Goal: Communication & Community: Answer question/provide support

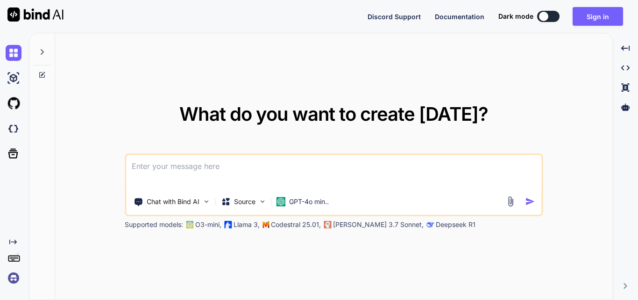
click at [156, 168] on textarea at bounding box center [333, 172] width 415 height 35
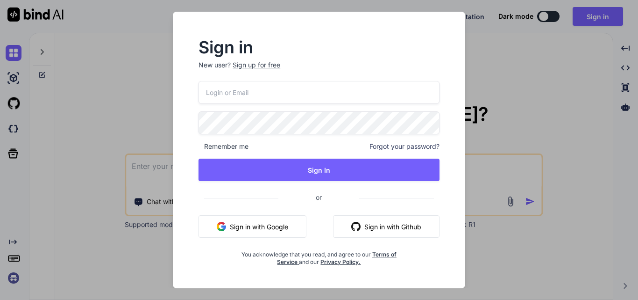
click at [247, 68] on div "Sign up for free" at bounding box center [257, 64] width 48 height 9
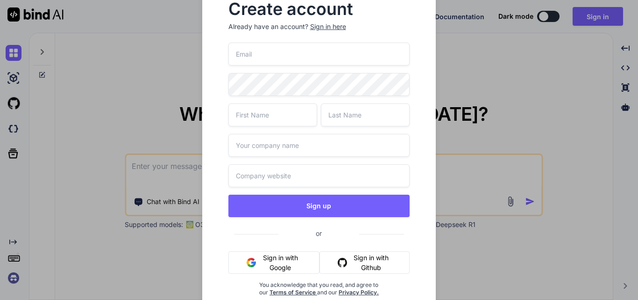
click at [255, 60] on input "email" at bounding box center [320, 54] width 182 height 23
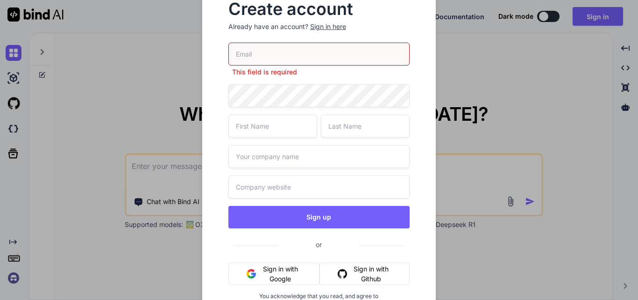
click at [276, 189] on input "text" at bounding box center [320, 186] width 182 height 23
paste input "[URL][DOMAIN_NAME][DATE]"
type input "[URL][DOMAIN_NAME][DATE]"
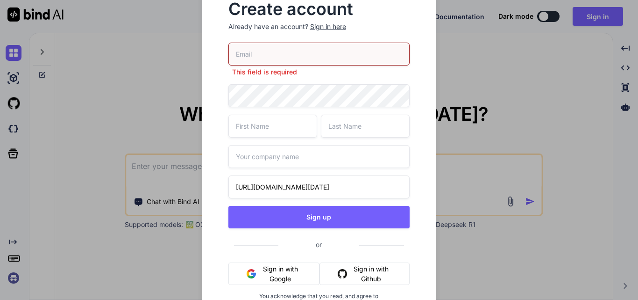
click at [263, 158] on input "text" at bounding box center [320, 156] width 182 height 23
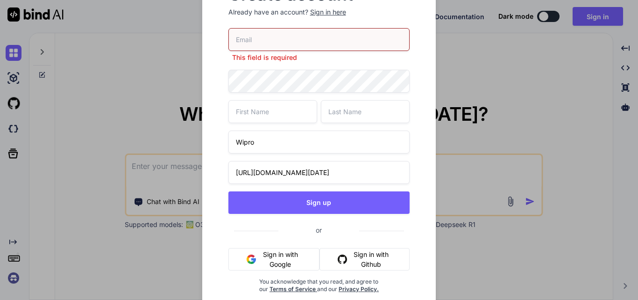
scroll to position [23, 0]
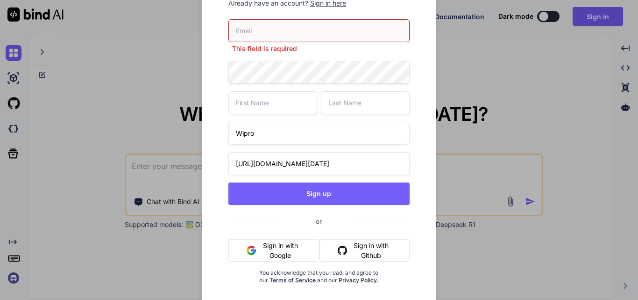
type input "Wipro"
click at [257, 32] on input "email" at bounding box center [320, 30] width 182 height 23
paste input "[EMAIL_ADDRESS][DOMAIN_NAME]"
type input "[EMAIL_ADDRESS][DOMAIN_NAME]"
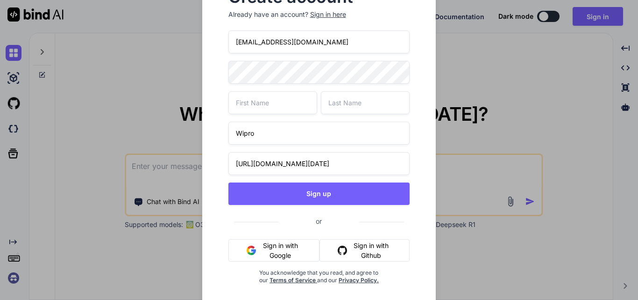
click at [267, 103] on input "text" at bounding box center [273, 102] width 89 height 23
type input "Uoendra"
type input "Sahi"
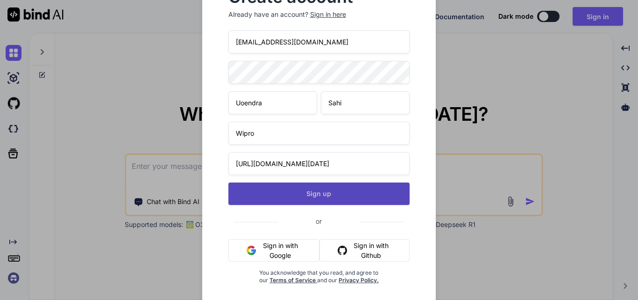
click at [308, 198] on button "Sign up" at bounding box center [320, 193] width 182 height 22
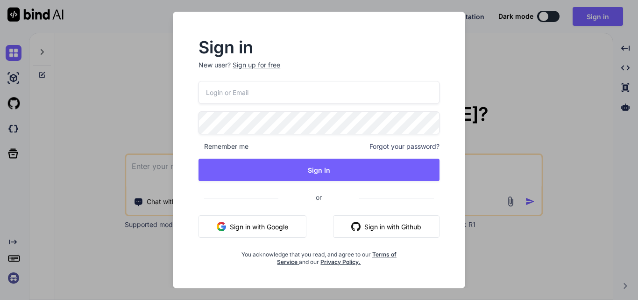
click at [228, 97] on input "email" at bounding box center [319, 92] width 241 height 23
paste input "[EMAIL_ADDRESS][DOMAIN_NAME]"
type input "[EMAIL_ADDRESS][DOMAIN_NAME]"
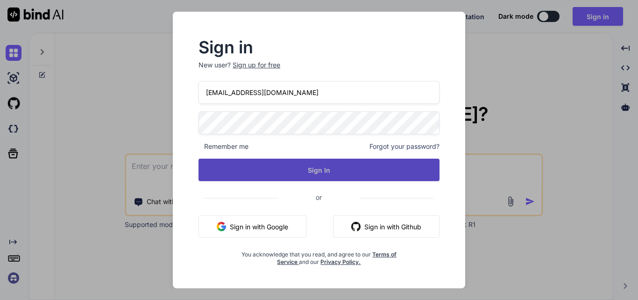
click at [305, 162] on button "Sign In" at bounding box center [319, 169] width 241 height 22
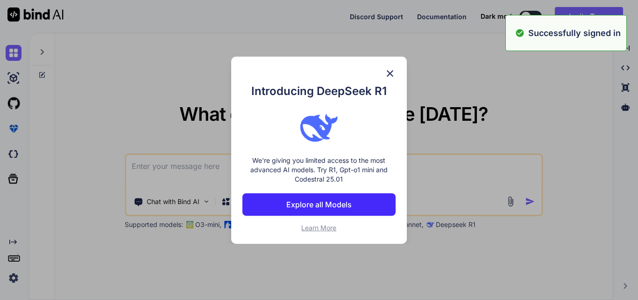
click at [259, 176] on p "We're giving you limited access to the most advanced AI models. Try R1, Gpt-o1 …" at bounding box center [319, 170] width 153 height 28
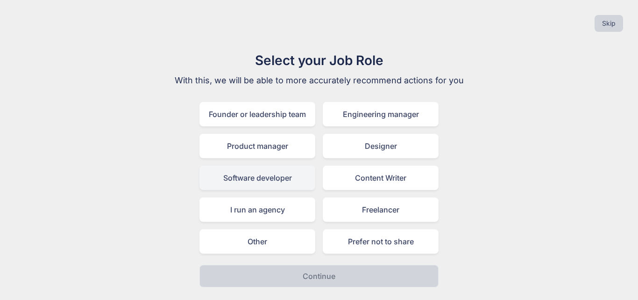
click at [235, 176] on div "Software developer" at bounding box center [258, 177] width 116 height 24
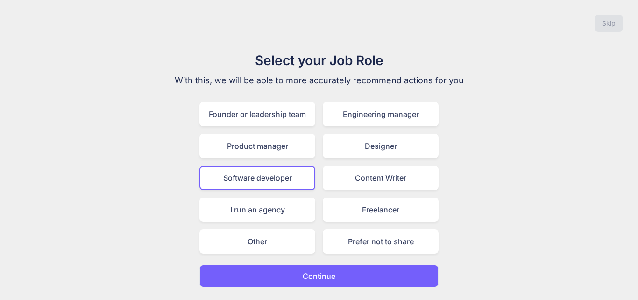
click at [296, 276] on button "Continue" at bounding box center [319, 276] width 239 height 22
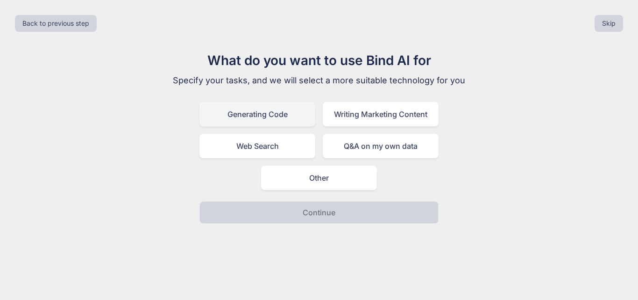
click at [245, 118] on div "Generating Code" at bounding box center [258, 114] width 116 height 24
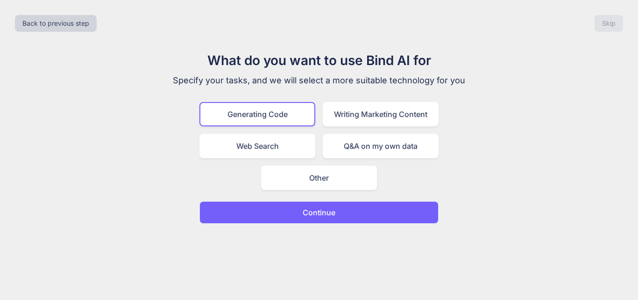
click at [295, 216] on button "Continue" at bounding box center [319, 212] width 239 height 22
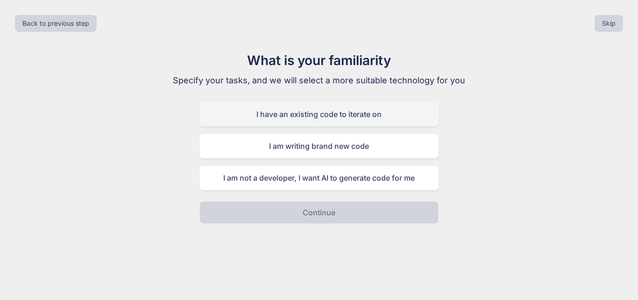
click at [256, 121] on div "I have an existing code to iterate on" at bounding box center [319, 114] width 239 height 24
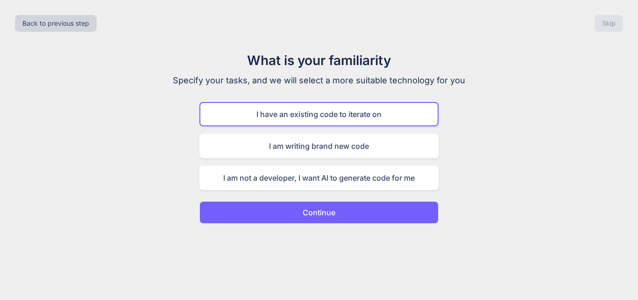
click at [288, 216] on button "Continue" at bounding box center [319, 212] width 239 height 22
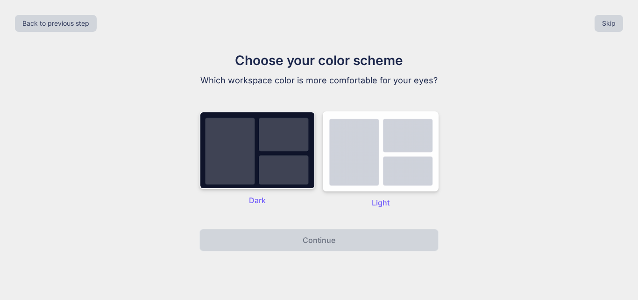
click at [221, 148] on img at bounding box center [258, 150] width 116 height 78
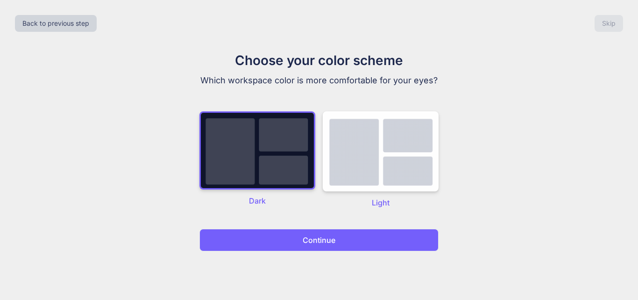
click at [291, 237] on button "Continue" at bounding box center [319, 240] width 239 height 22
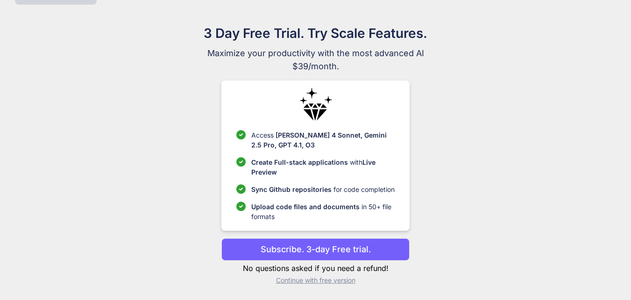
click at [297, 280] on p "Continue with free version" at bounding box center [316, 279] width 188 height 9
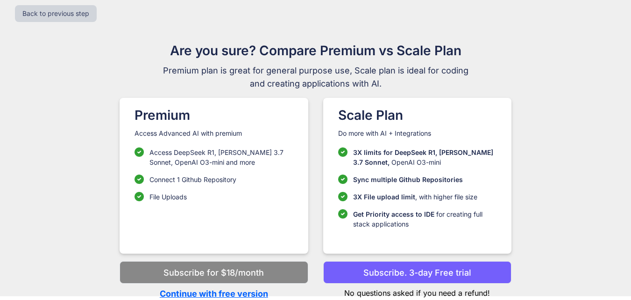
click at [190, 291] on p "Continue with free version" at bounding box center [214, 293] width 188 height 13
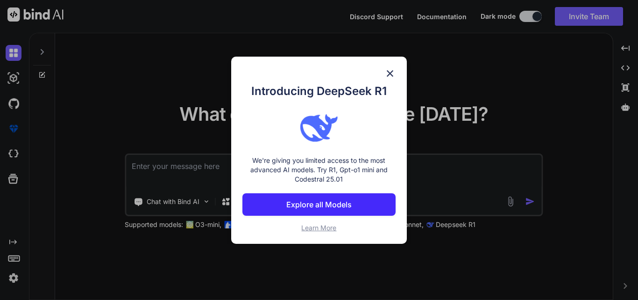
click at [387, 69] on img at bounding box center [390, 73] width 11 height 11
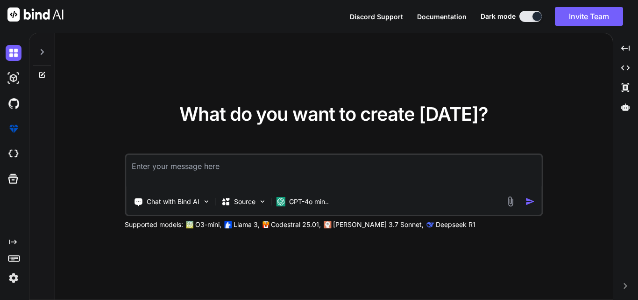
click at [187, 161] on textarea at bounding box center [333, 172] width 415 height 35
click at [159, 168] on textarea at bounding box center [333, 172] width 415 height 35
paste textarea "<tr> <td class="text-center"><b>1</b></td> <td class="ps-3">Enter the amount fr…"
type textarea "x"
type textarea "<tr> <td class="text-center"><b>1</b></td> <td class="ps-3">Enter the amount fr…"
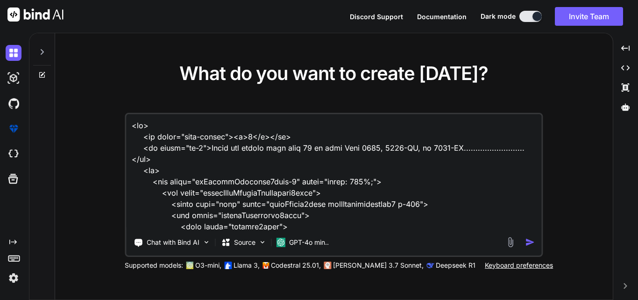
scroll to position [1774, 0]
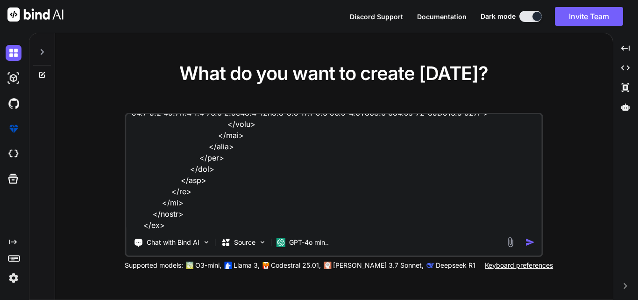
type textarea "x"
type textarea "<tr> <td class="text-center"><b>1</b></td> <td class="ps-3">Enter the amount fr…"
type textarea "x"
type textarea "<tr> <td class="text-center"><b>1</b></td> <td class="ps-3">Enter the amount fr…"
type textarea "x"
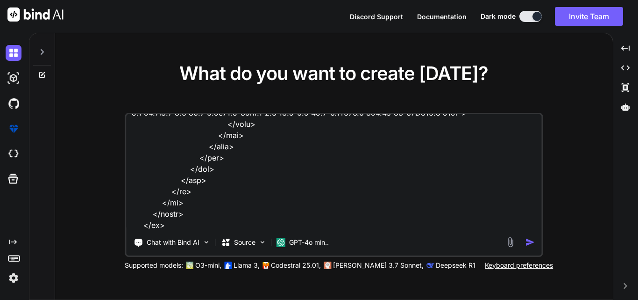
type textarea "<tr> <td class="text-center"><b>1</b></td> <td class="ps-3">Enter the amount fr…"
type textarea "x"
type textarea "<tr> <td class="text-center"><b>1</b></td> <td class="ps-3">Enter the amount fr…"
type textarea "x"
type textarea "<tr> <td class="text-center"><b>1</b></td> <td class="ps-3">Enter the amount fr…"
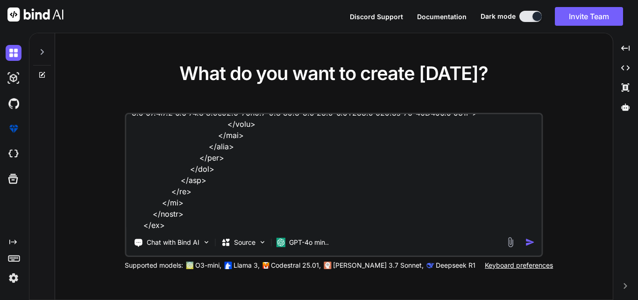
type textarea "x"
type textarea "<tr> <td class="text-center"><b>1</b></td> <td class="ps-3">Enter the amount fr…"
type textarea "x"
type textarea "<tr> <td class="text-center"><b>1</b></td> <td class="ps-3">Enter the amount fr…"
type textarea "x"
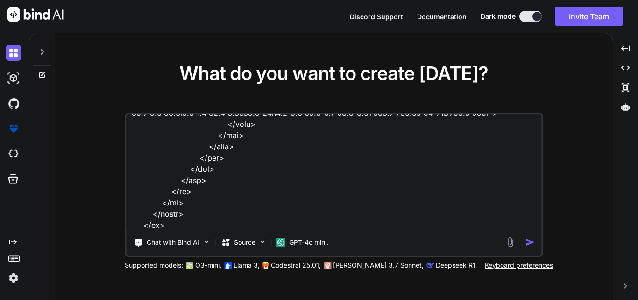
type textarea "<tr> <td class="text-center"><b>1</b></td> <td class="ps-3">Enter the amount fr…"
type textarea "x"
type textarea "<tr> <td class="text-center"><b>1</b></td> <td class="ps-3">Enter the amount fr…"
type textarea "x"
type textarea "<tr> <td class="text-center"><b>1</b></td> <td class="ps-3">Enter the amount fr…"
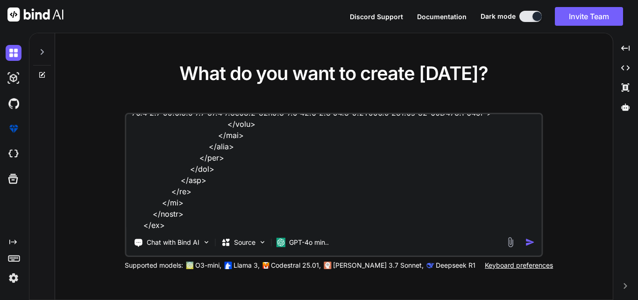
type textarea "x"
type textarea "<tr> <td class="text-center"><b>1</b></td> <td class="ps-3">Enter the amount fr…"
type textarea "x"
type textarea "<tr> <td class="text-center"><b>1</b></td> <td class="ps-3">Enter the amount fr…"
type textarea "x"
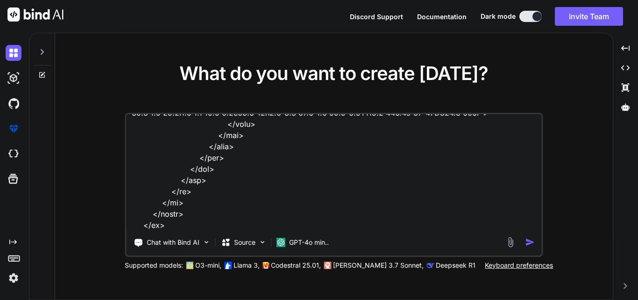
type textarea "<tr> <td class="text-center"><b>1</b></td> <td class="ps-3">Enter the amount fr…"
type textarea "x"
type textarea "<tr> <td class="text-center"><b>1</b></td> <td class="ps-3">Enter the amount fr…"
type textarea "x"
type textarea "<tr> <td class="text-center"><b>1</b></td> <td class="ps-3">Enter the amount fr…"
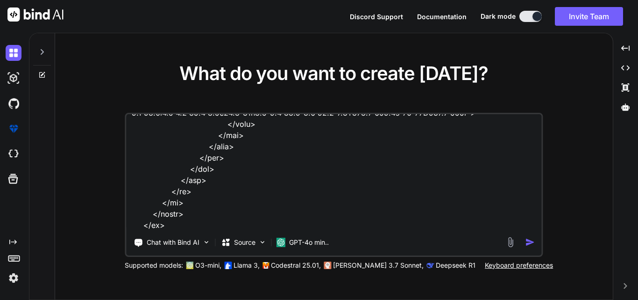
type textarea "x"
type textarea "<tr> <td class="text-center"><b>1</b></td> <td class="ps-3">Enter the amount fr…"
type textarea "x"
type textarea "<tr> <td class="text-center"><b>1</b></td> <td class="ps-3">Enter the amount fr…"
type textarea "x"
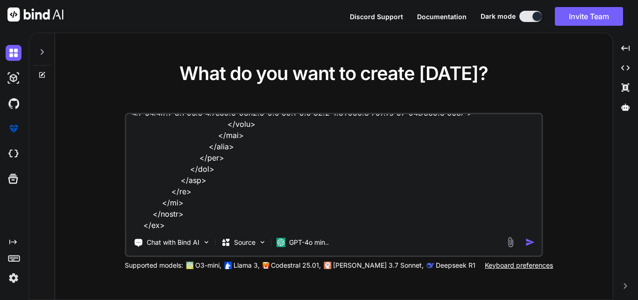
type textarea "<tr> <td class="text-center"><b>1</b></td> <td class="ps-3">Enter the amount fr…"
type textarea "x"
type textarea "<tr> <td class="text-center"><b>1</b></td> <td class="ps-3">Enter the amount fr…"
type textarea "x"
type textarea "<tr> <td class="text-center"><b>1</b></td> <td class="ps-3">Enter the amount fr…"
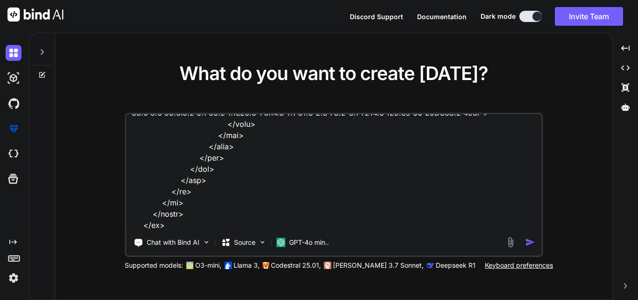
type textarea "x"
type textarea "<tr> <td class="text-center"><b>1</b></td> <td class="ps-3">Enter the amount fr…"
type textarea "x"
type textarea "<tr> <td class="text-center"><b>1</b></td> <td class="ps-3">Enter the amount fr…"
type textarea "x"
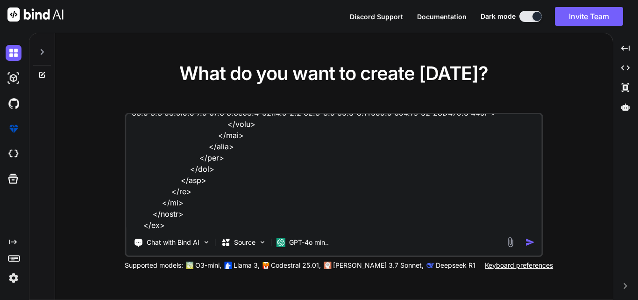
type textarea "<tr> <td class="text-center"><b>1</b></td> <td class="ps-3">Enter the amount fr…"
type textarea "x"
type textarea "<tr> <td class="text-center"><b>1</b></td> <td class="ps-3">Enter the amount fr…"
type textarea "x"
type textarea "<tr> <td class="text-center"><b>1</b></td> <td class="ps-3">Enter the amount fr…"
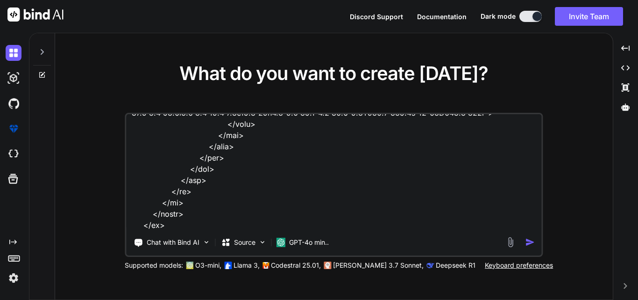
type textarea "x"
type textarea "<tr> <td class="text-center"><b>1</b></td> <td class="ps-3">Enter the amount fr…"
type textarea "x"
type textarea "<tr> <td class="text-center"><b>1</b></td> <td class="ps-3">Enter the amount fr…"
type textarea "x"
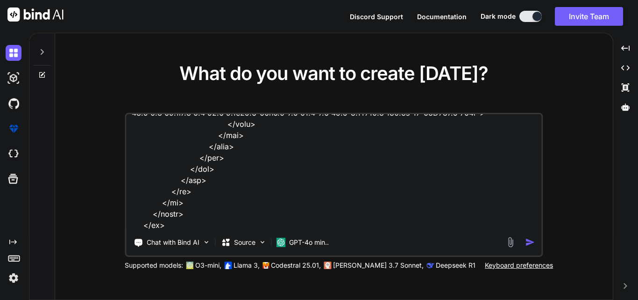
type textarea "<tr> <td class="text-center"><b>1</b></td> <td class="ps-3">Enter the amount fr…"
type textarea "x"
type textarea "<tr> <td class="text-center"><b>1</b></td> <td class="ps-3">Enter the amount fr…"
type textarea "x"
type textarea "<tr> <td class="text-center"><b>1</b></td> <td class="ps-3">Enter the amount fr…"
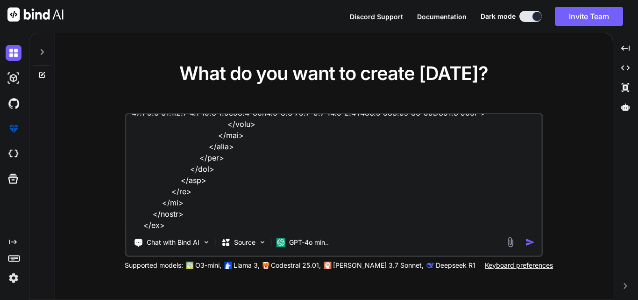
type textarea "x"
type textarea "<tr> <td class="text-center"><b>1</b></td> <td class="ps-3">Enter the amount fr…"
type textarea "x"
type textarea "<tr> <td class="text-center"><b>1</b></td> <td class="ps-3">Enter the amount fr…"
type textarea "x"
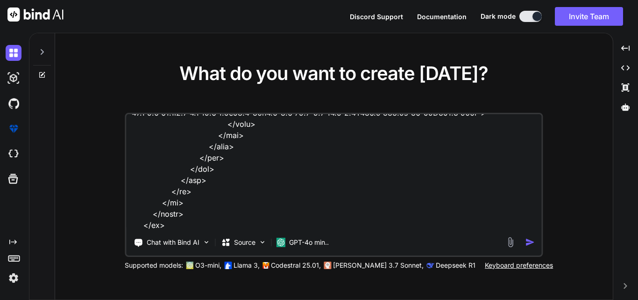
type textarea "<tr> <td class="text-center"><b>1</b></td> <td class="ps-3">Enter the amount fr…"
type textarea "x"
type textarea "<tr> <td class="text-center"><b>1</b></td> <td class="ps-3">Enter the amount fr…"
type textarea "x"
type textarea "<tr> <td class="text-center"><b>1</b></td> <td class="ps-3">Enter the amount fr…"
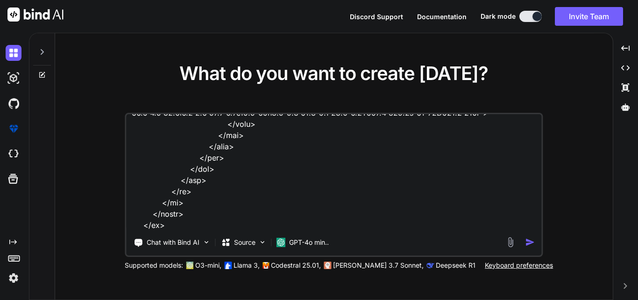
type textarea "x"
type textarea "<tr> <td class="text-center"><b>1</b></td> <td class="ps-3">Enter the amount fr…"
type textarea "x"
type textarea "<tr> <td class="text-center"><b>1</b></td> <td class="ps-3">Enter the amount fr…"
type textarea "x"
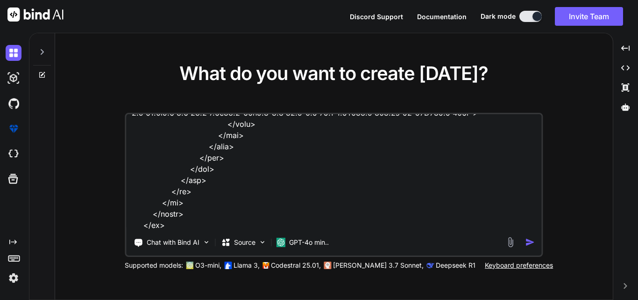
type textarea "<tr> <td class="text-center"><b>1</b></td> <td class="ps-3">Enter the amount fr…"
type textarea "x"
type textarea "<tr> <td class="text-center"><b>1</b></td> <td class="ps-3">Enter the amount fr…"
type textarea "x"
type textarea "<tr> <td class="text-center"><b>1</b></td> <td class="ps-3">Enter the amount fr…"
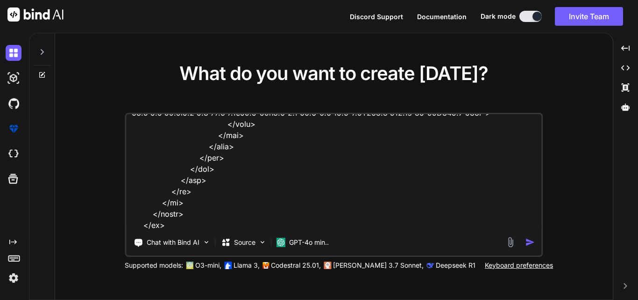
type textarea "x"
type textarea "<tr> <td class="text-center"><b>1</b></td> <td class="ps-3">Enter the amount fr…"
type textarea "x"
type textarea "<tr> <td class="text-center"><b>1</b></td> <td class="ps-3">Enter the amount fr…"
type textarea "x"
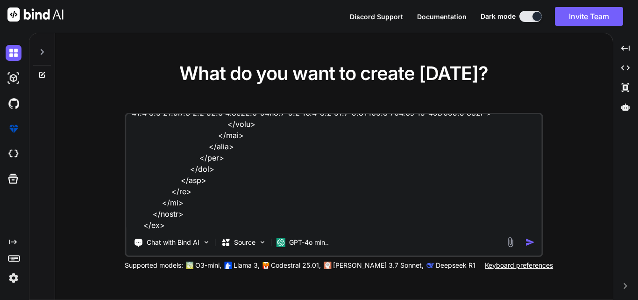
type textarea "<tr> <td class="text-center"><b>1</b></td> <td class="ps-3">Enter the amount fr…"
type textarea "x"
type textarea "<tr> <td class="text-center"><b>1</b></td> <td class="ps-3">Enter the amount fr…"
type textarea "x"
type textarea "<tr> <td class="text-center"><b>1</b></td> <td class="ps-3">Enter the amount fr…"
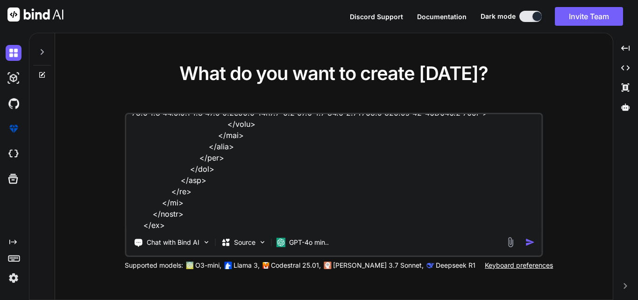
type textarea "x"
type textarea "<tr> <td class="text-center"><b>1</b></td> <td class="ps-3">Enter the amount fr…"
type textarea "x"
type textarea "<tr> <td class="text-center"><b>1</b></td> <td class="ps-3">Enter the amount fr…"
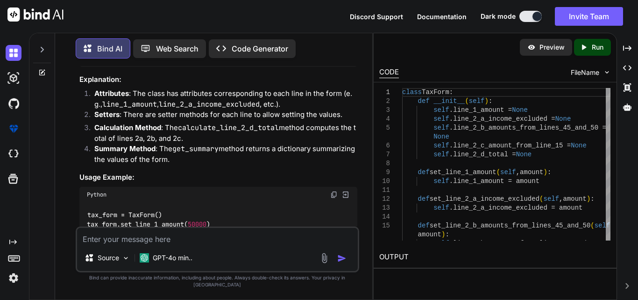
scroll to position [1250, 0]
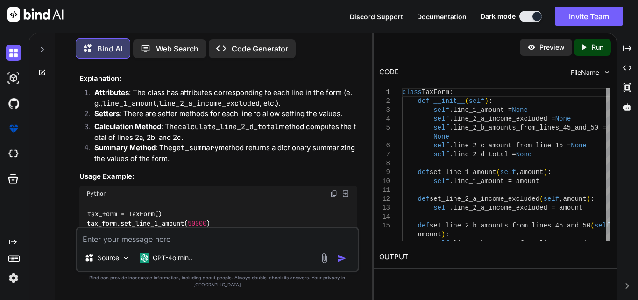
click at [107, 244] on textarea at bounding box center [217, 236] width 281 height 17
type textarea "x"
type textarea "I"
type textarea "x"
type textarea "I"
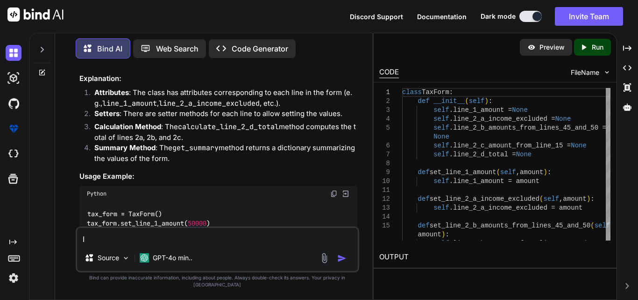
type textarea "x"
type textarea "I w"
type textarea "x"
type textarea "I wa"
type textarea "x"
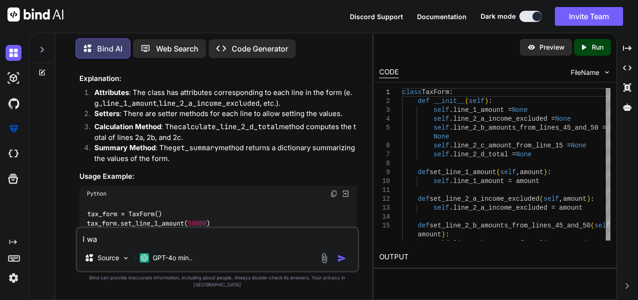
type textarea "I wan"
type textarea "x"
type textarea "I want"
type textarea "x"
type textarea "I want"
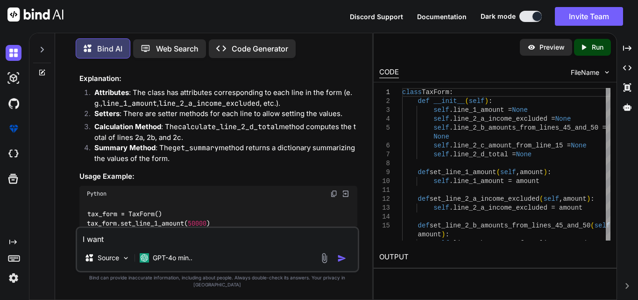
type textarea "x"
type textarea "I want t"
type textarea "x"
type textarea "I want to"
type textarea "x"
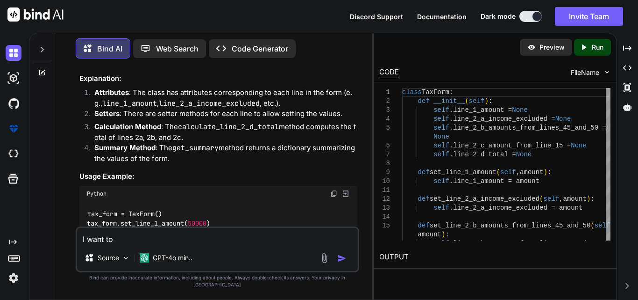
type textarea "I want to"
type textarea "x"
type textarea "I want to f"
type textarea "x"
type textarea "I want to fo"
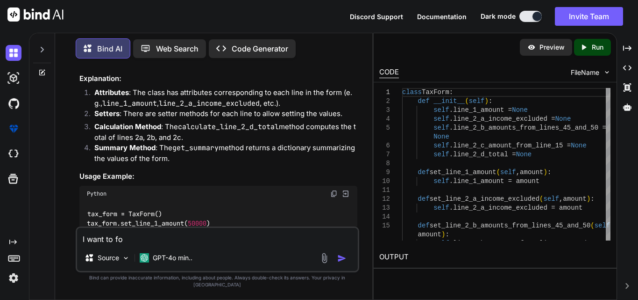
type textarea "x"
type textarea "I want to foo"
type textarea "x"
type textarea "I want to fooe"
type textarea "x"
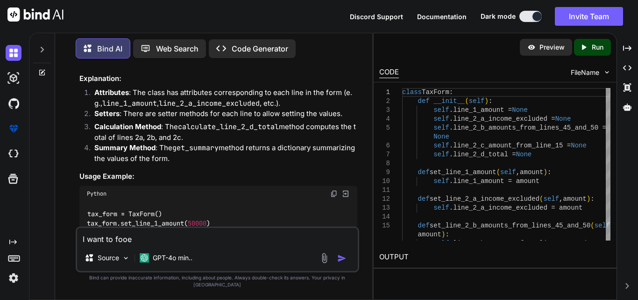
type textarea "I want to fooel"
type textarea "x"
type textarea "I want to fooeld"
type textarea "x"
type textarea "I want to fooeld"
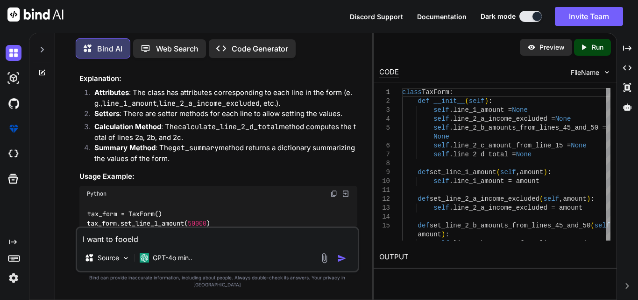
type textarea "x"
type textarea "I want to fooeld"
type textarea "x"
type textarea "I want to fooel"
type textarea "x"
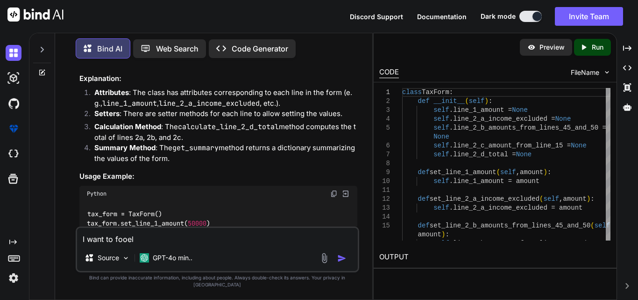
type textarea "I want to fooe"
type textarea "x"
type textarea "I want to foo"
type textarea "x"
type textarea "I want to fo"
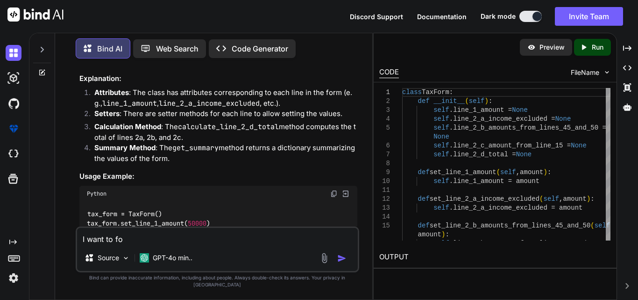
type textarea "x"
type textarea "I want to f"
type textarea "x"
type textarea "I want to fil"
type textarea "x"
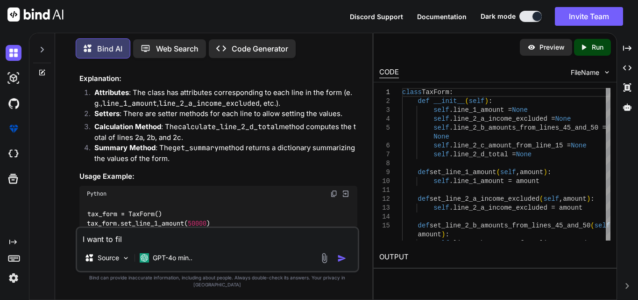
type textarea "I want to filo"
type textarea "x"
type textarea "I want to filoe"
type textarea "x"
type textarea "I want to filoe,"
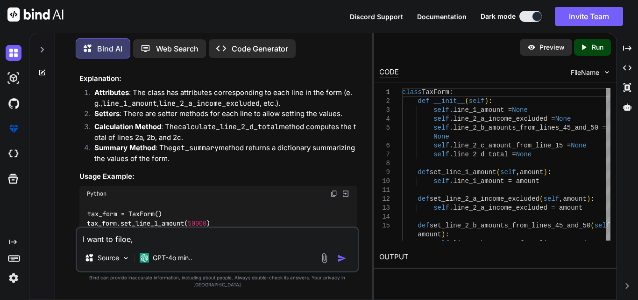
type textarea "x"
type textarea "I want to filoe,d"
type textarea "x"
type textarea "I want to filoe,"
type textarea "x"
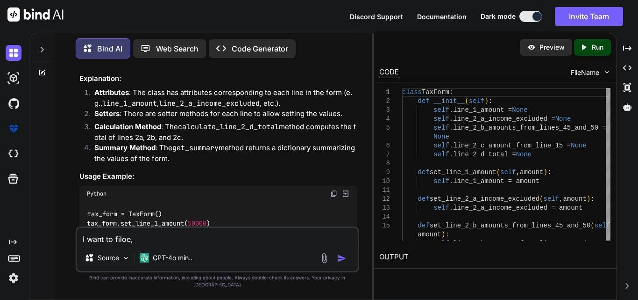
type textarea "I want to filoe"
type textarea "x"
type textarea "I want to filo"
type textarea "x"
type textarea "I want to fil"
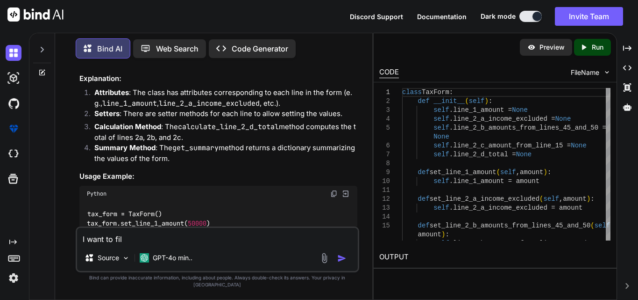
type textarea "x"
type textarea "I want to fi"
type textarea "x"
type textarea "I want to fie"
type textarea "x"
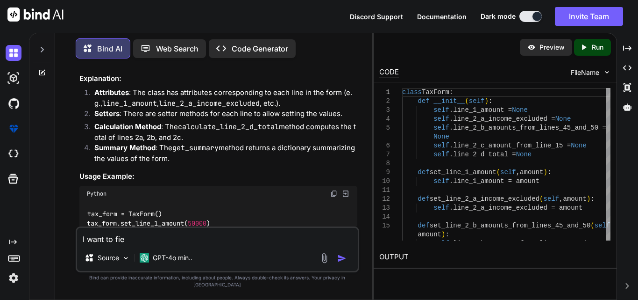
type textarea "I want to fiel"
type textarea "x"
type textarea "I want to field"
type textarea "x"
type textarea "I want to field"
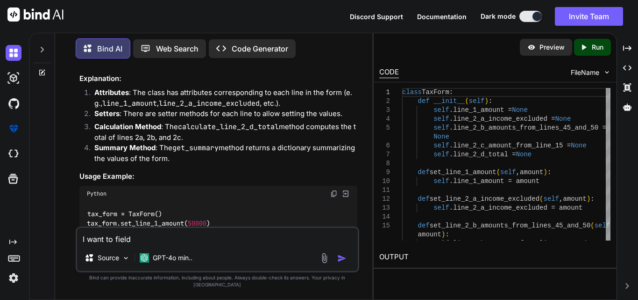
type textarea "x"
type textarea "I want to field i"
type textarea "x"
type textarea "I want to field in"
type textarea "x"
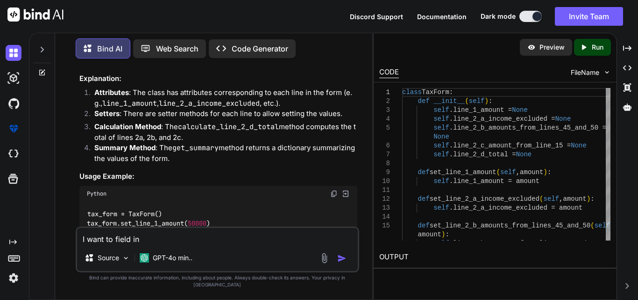
type textarea "I want to field in"
type textarea "x"
type textarea "I want to field in t"
type textarea "x"
type textarea "I want to field in th"
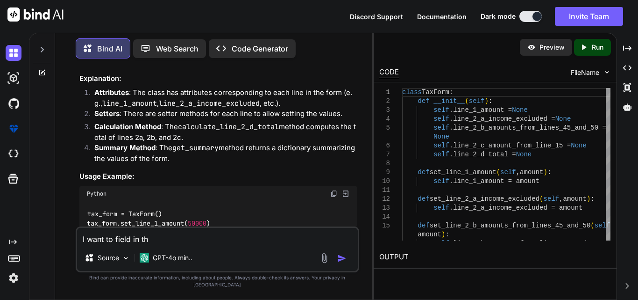
type textarea "x"
type textarea "I want to field in the"
type textarea "x"
type textarea "I want to field in the"
type textarea "x"
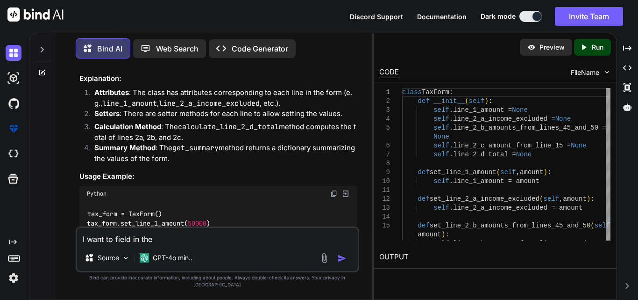
type textarea "I want to field in the c"
type textarea "x"
type textarea "I want to field in the c#"
type textarea "x"
type textarea "I want to field in the c#"
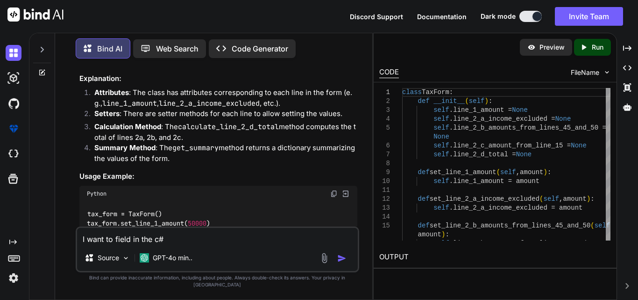
type textarea "x"
type textarea "I want to field in the c# o"
type textarea "x"
type textarea "I want to field in the c# of"
type textarea "x"
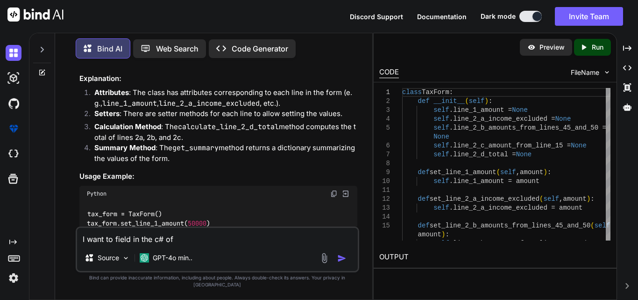
type textarea "I want to field in the c# of"
type textarea "x"
type textarea "I want to field in the c# of t"
type textarea "x"
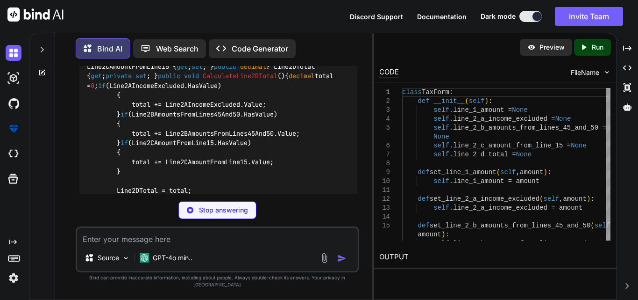
scroll to position [1769, 0]
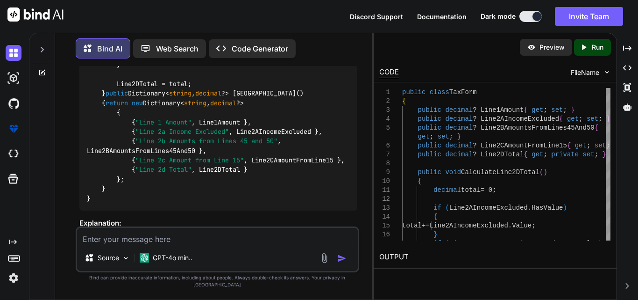
drag, startPoint x: 306, startPoint y: 123, endPoint x: 101, endPoint y: 84, distance: 208.8
click at [101, 84] on div "public class TaxForm { public decimal ? Line1Amount { get ; set ; } public deci…" at bounding box center [218, 64] width 278 height 291
copy code "public decimal ? Line1Amount { get ; set ; } public decimal ? Line2AIncomeExclu…"
click at [103, 241] on textarea at bounding box center [217, 236] width 281 height 17
paste textarea "<tr> <td class="text-center"><b>3</b></td> <td class="ps-3">Add lines 1 and 2d.…"
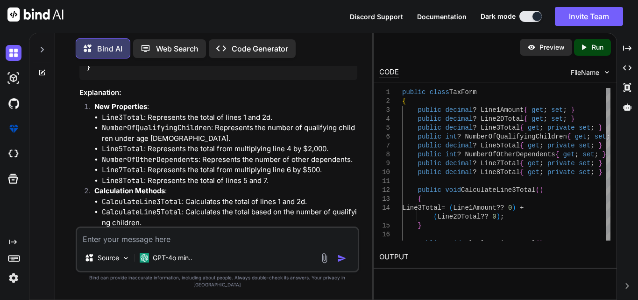
scroll to position [3671, 0]
drag, startPoint x: 294, startPoint y: 186, endPoint x: 101, endPoint y: 118, distance: 203.7
copy code "public decimal ? Line1Amount { get ; set ; } public decimal ? Line2DTotal { get…"
click at [113, 244] on textarea at bounding box center [217, 236] width 281 height 17
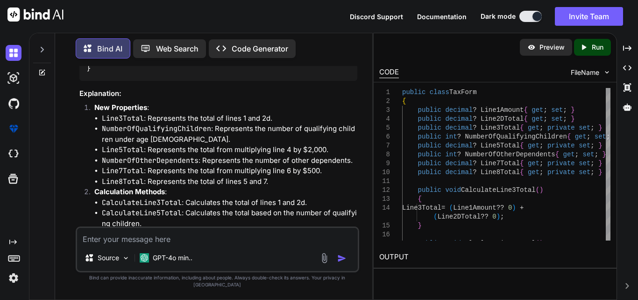
paste textarea "<tr> <td class="text-center"><b></b></td> <td> <div> <span style="margin-left: …"
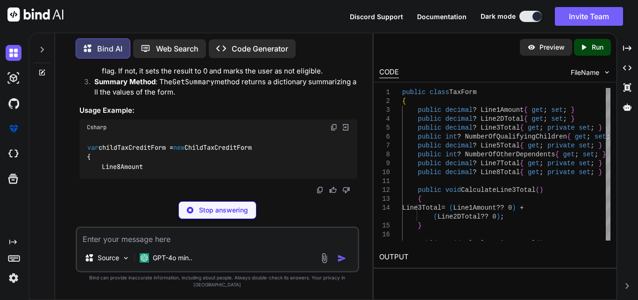
scroll to position [4816, 0]
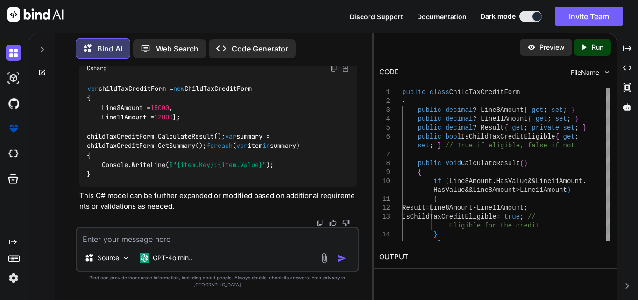
drag, startPoint x: 339, startPoint y: 137, endPoint x: 101, endPoint y: 110, distance: 239.9
copy code "public decimal ? Line8Amount { get ; set ; } public decimal ? Line11Amount { ge…"
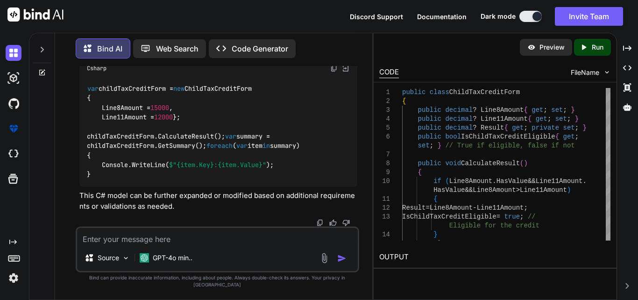
drag, startPoint x: 295, startPoint y: 187, endPoint x: 102, endPoint y: 186, distance: 193.5
copy code "public bool IsChildTaxCreditEligible { get ; set ; }"
